Goal: Find specific page/section: Find specific page/section

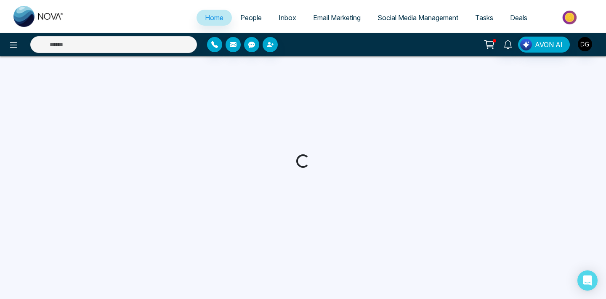
select select "*"
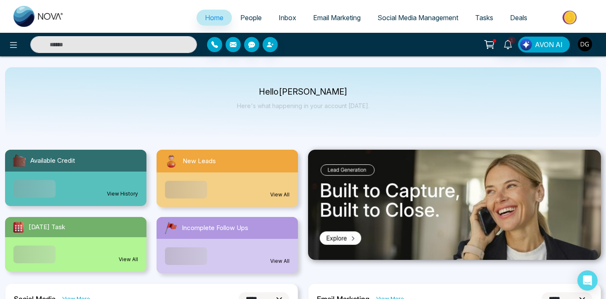
click at [247, 23] on link "People" at bounding box center [251, 18] width 38 height 16
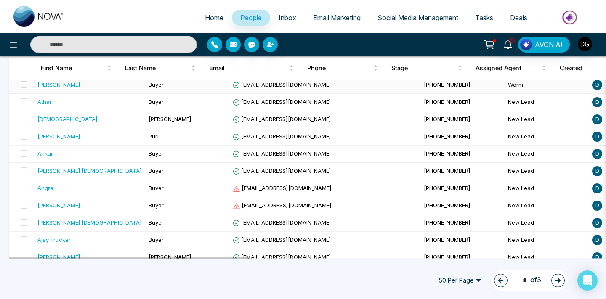
scroll to position [776, 0]
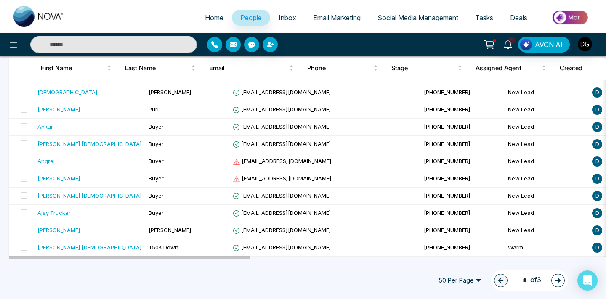
click at [561, 281] on icon "button" at bounding box center [558, 281] width 6 height 6
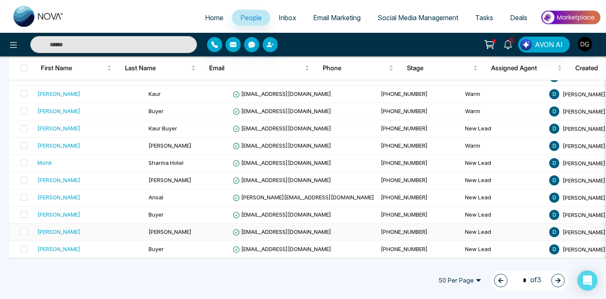
scroll to position [774, 0]
click at [557, 283] on icon "button" at bounding box center [558, 281] width 6 height 6
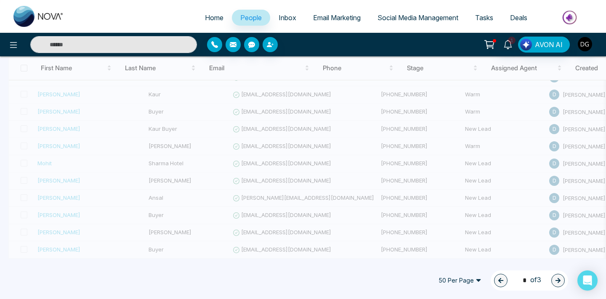
type input "*"
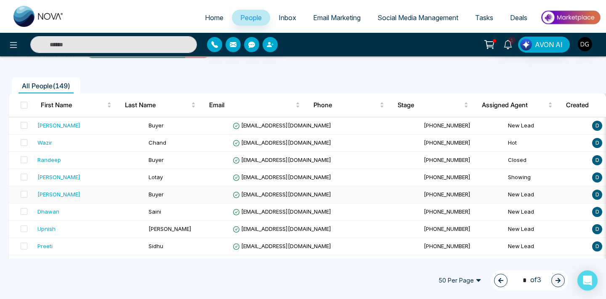
scroll to position [53, 0]
